Goal: Find specific page/section: Find specific page/section

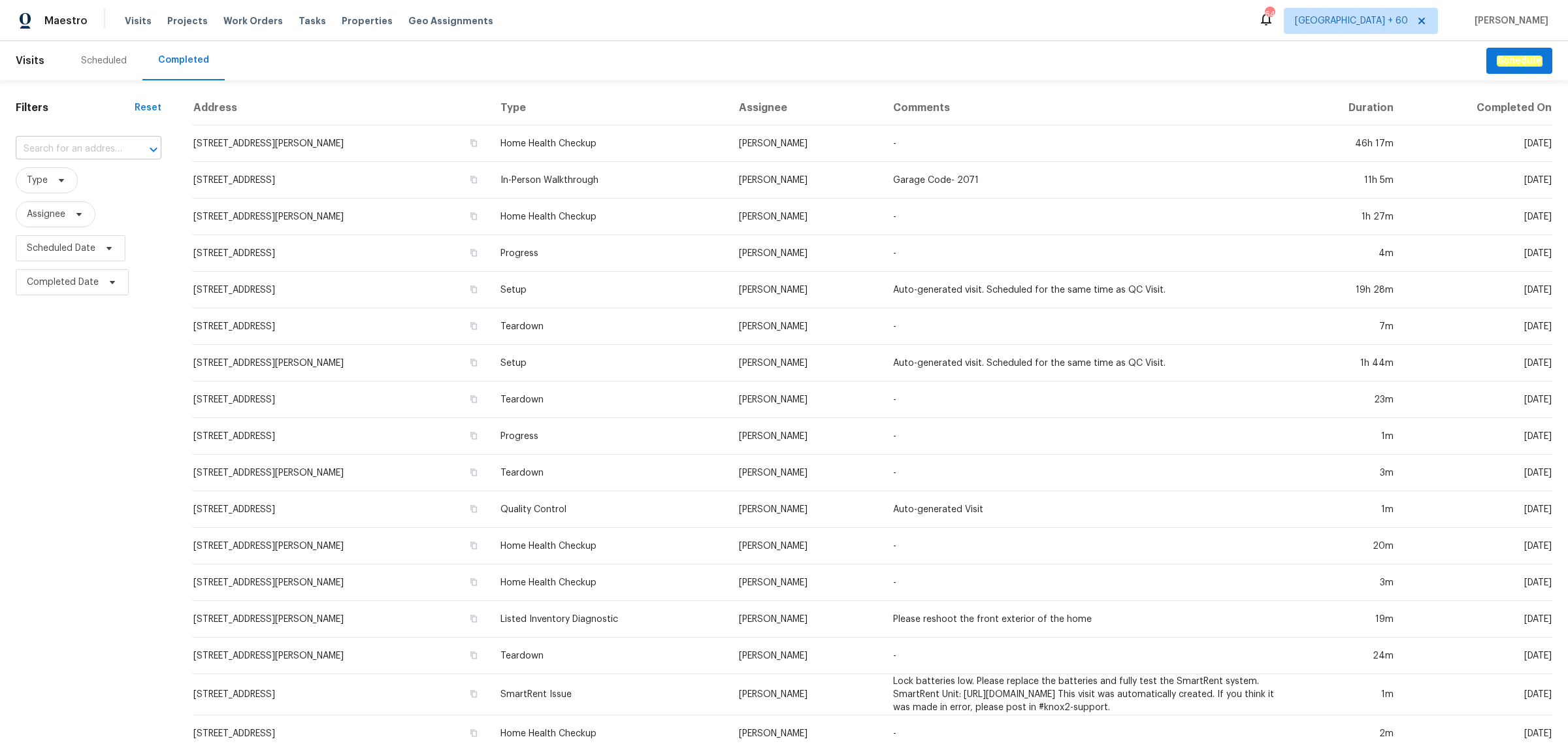
click at [88, 145] on input "text" at bounding box center [70, 149] width 109 height 20
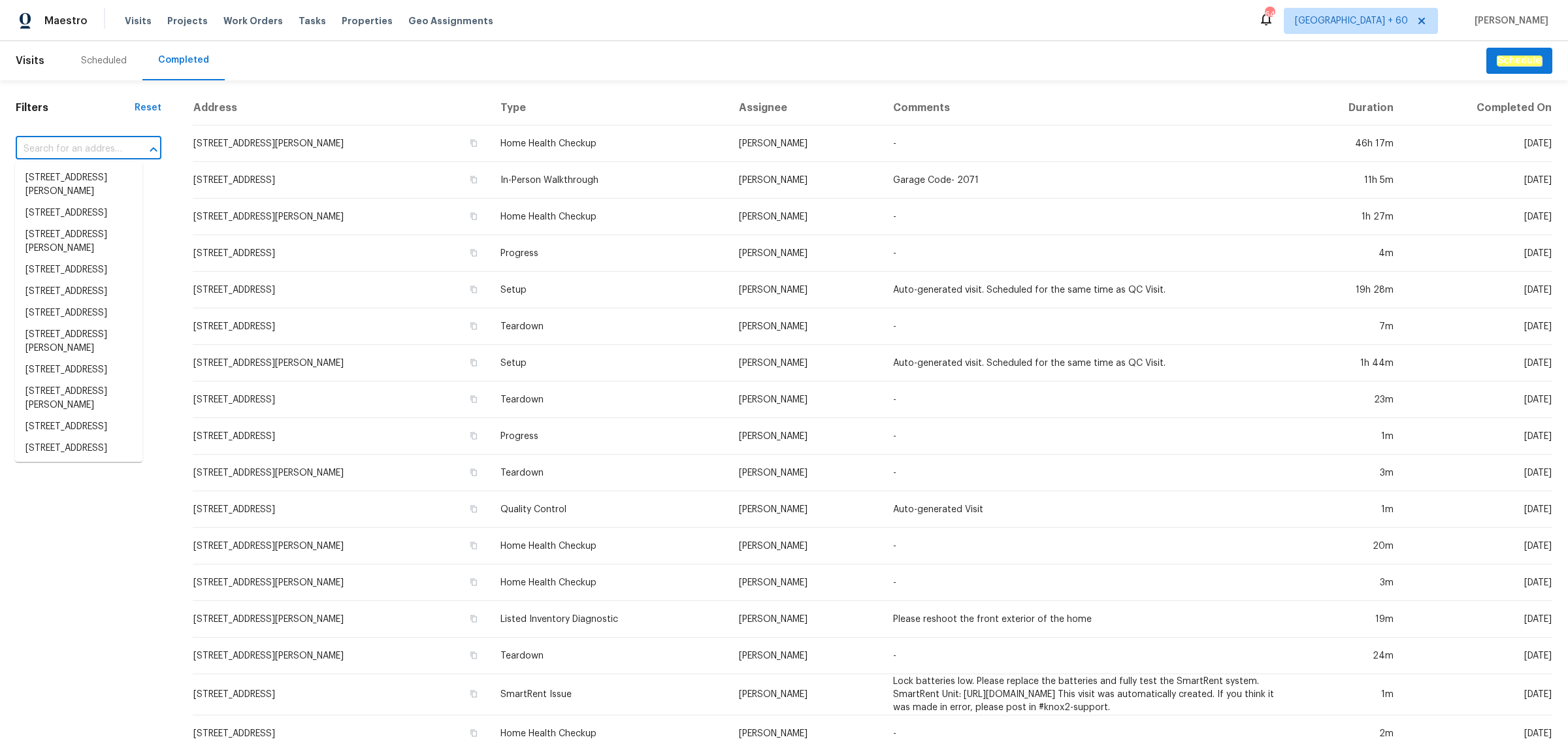
paste input "[STREET_ADDRESS]"
type input "[STREET_ADDRESS]"
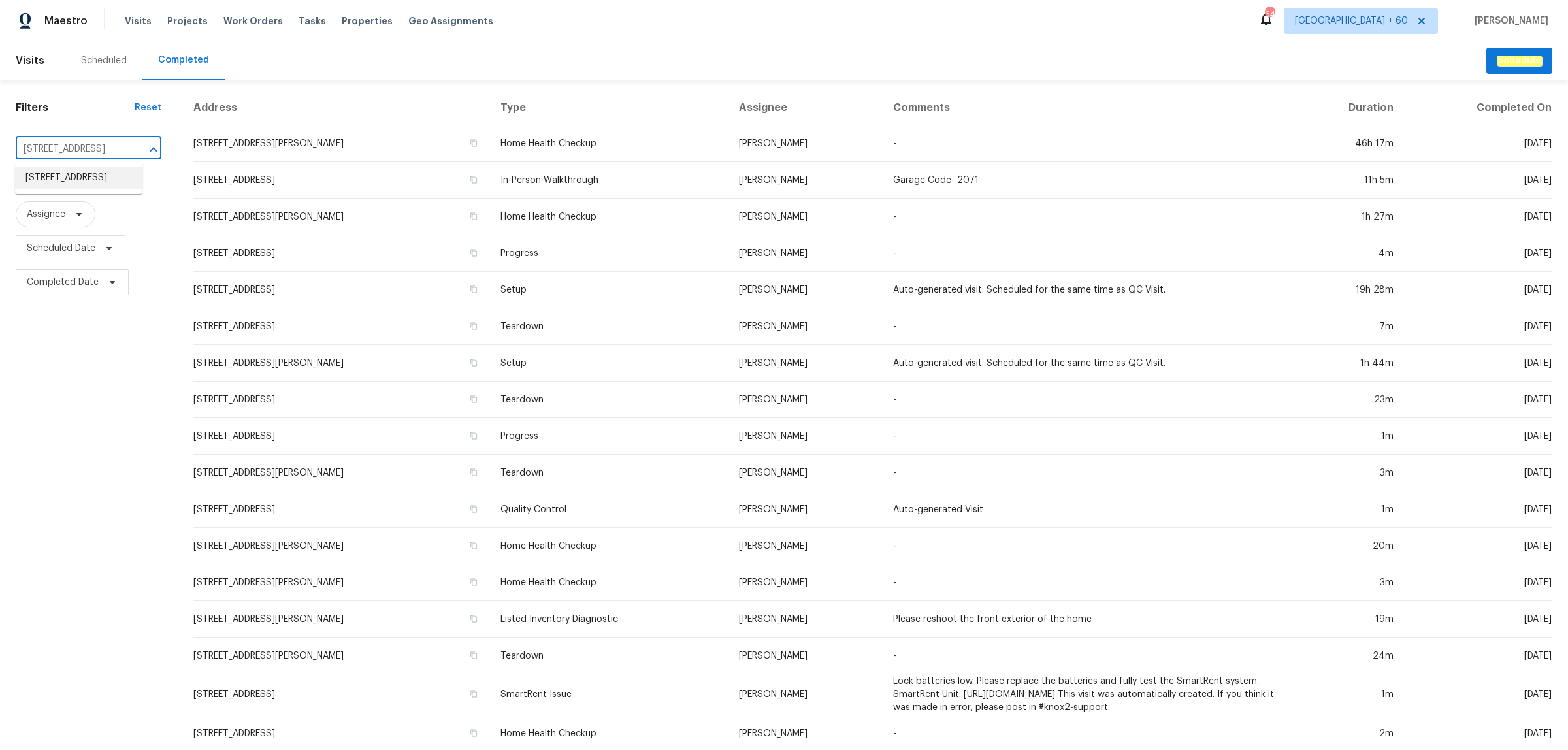
click at [76, 182] on li "[STREET_ADDRESS]" at bounding box center [79, 178] width 127 height 21
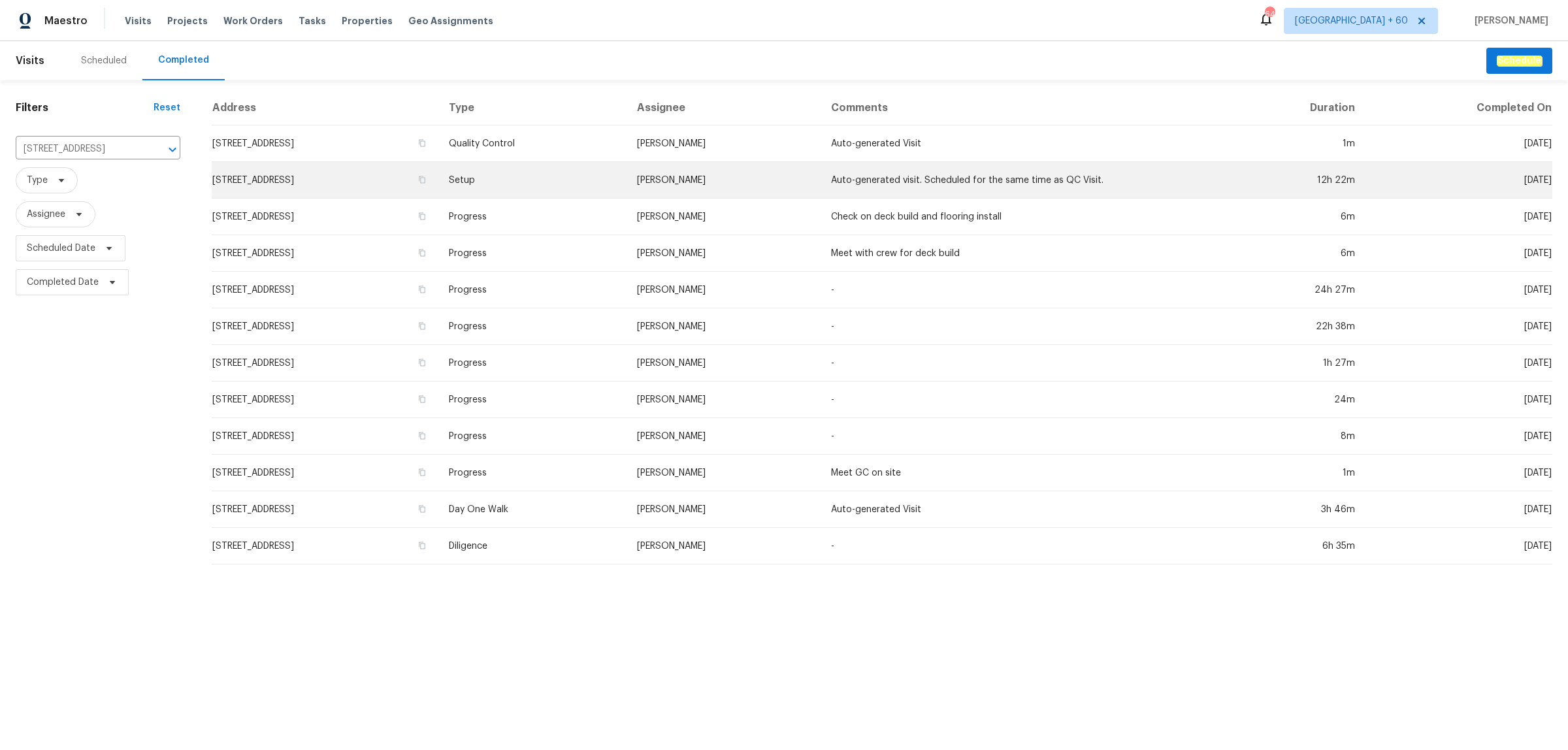
click at [605, 188] on td "Setup" at bounding box center [532, 180] width 188 height 37
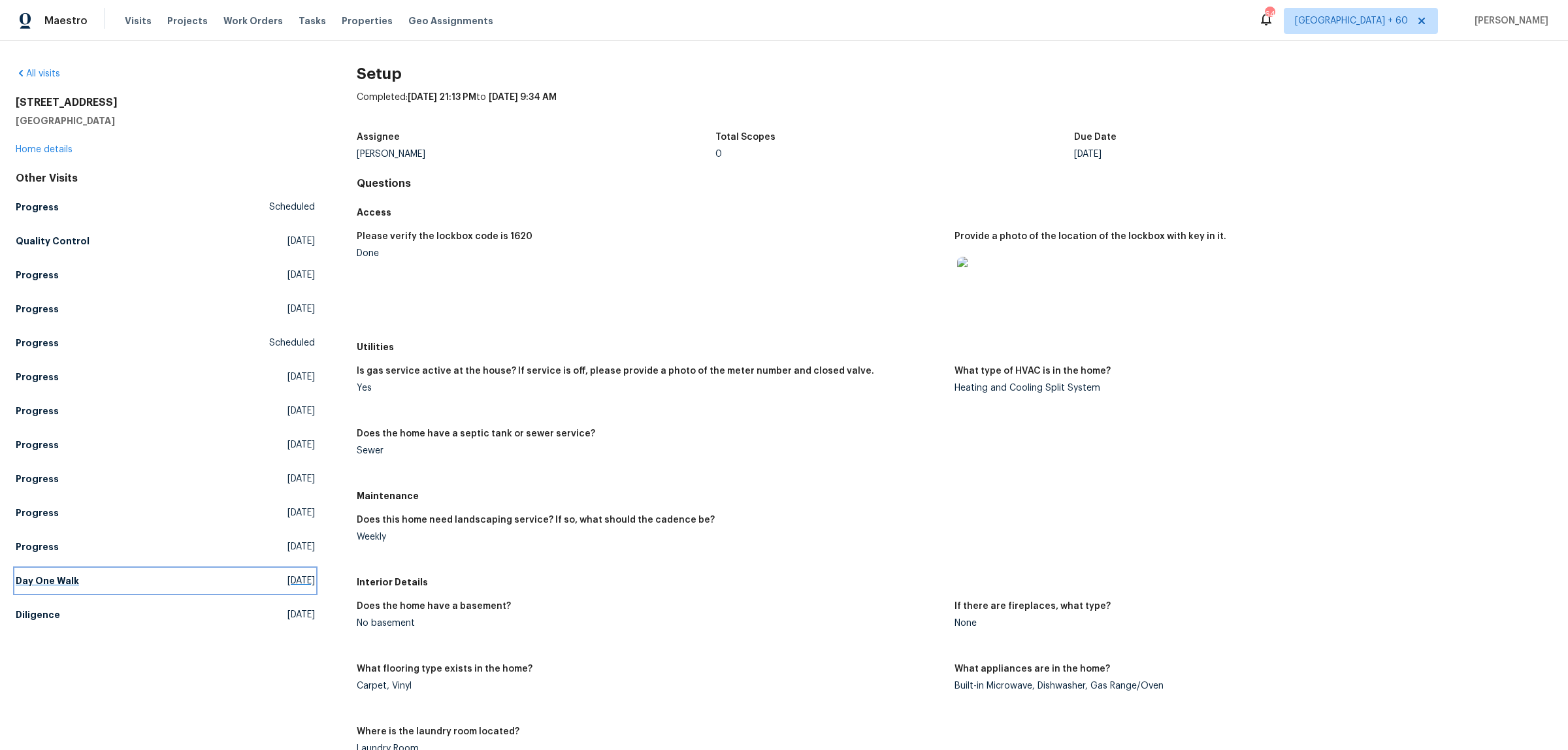
click at [56, 582] on h5 "Day One Walk" at bounding box center [47, 580] width 64 height 13
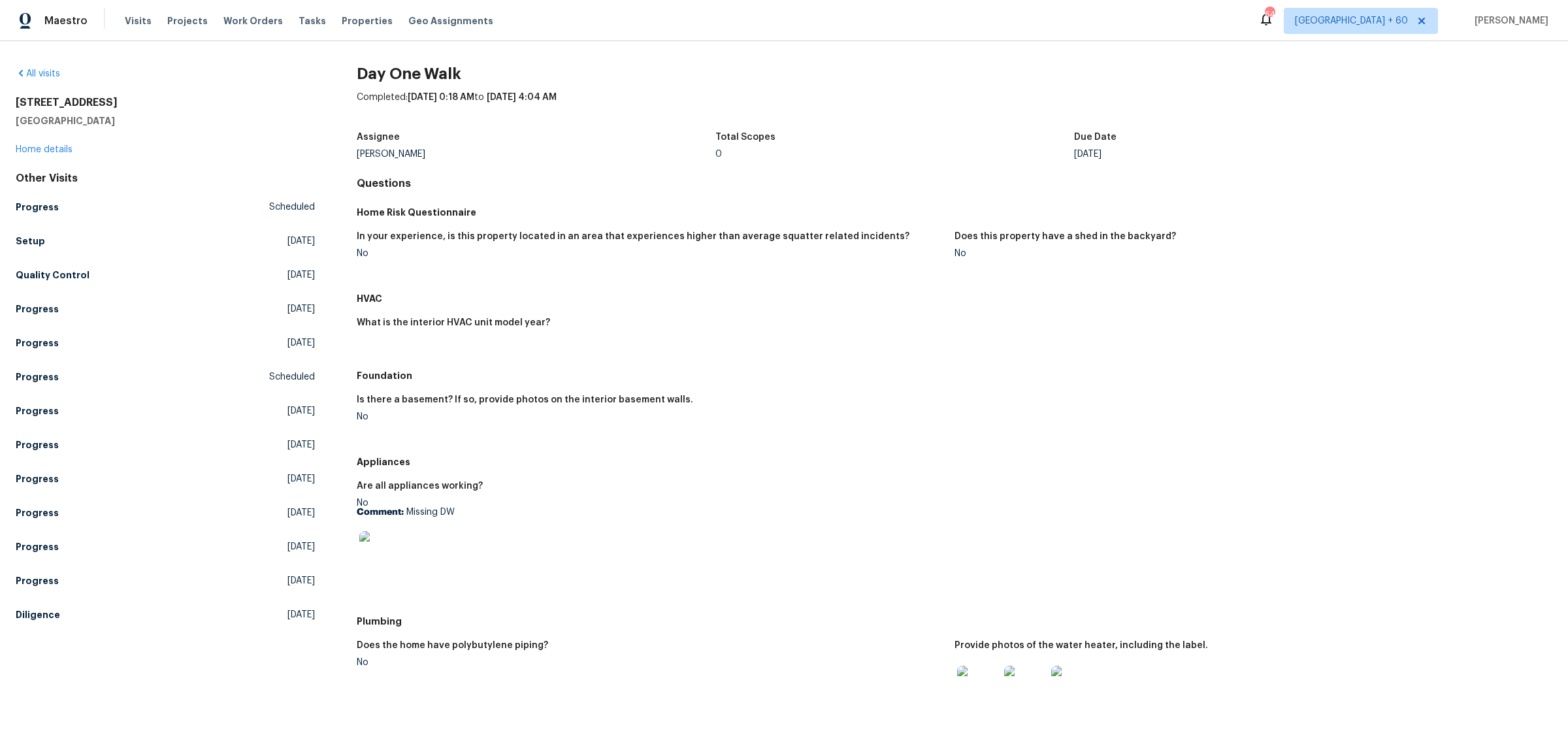
click at [689, 504] on div "No Comment: Missing DW" at bounding box center [650, 539] width 587 height 82
click at [26, 234] on h5 "Setup" at bounding box center [30, 240] width 30 height 13
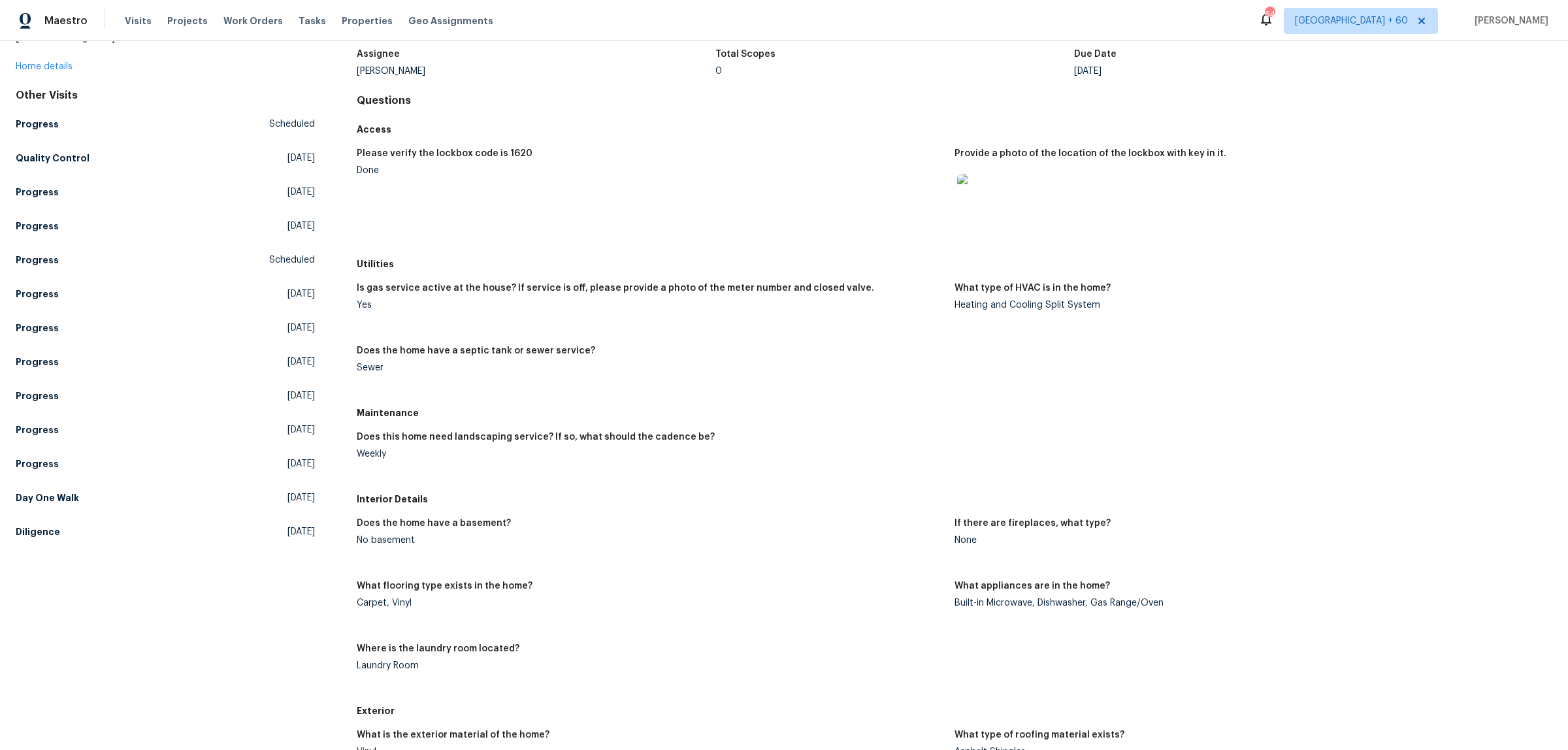
scroll to position [82, 0]
